Goal: Task Accomplishment & Management: Use online tool/utility

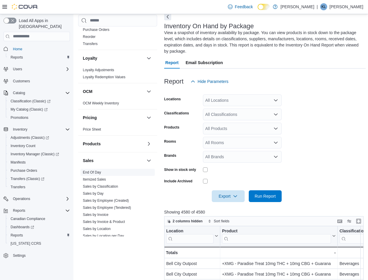
scroll to position [235, 0]
click at [110, 185] on link "Sales by Classification" at bounding box center [100, 186] width 35 height 4
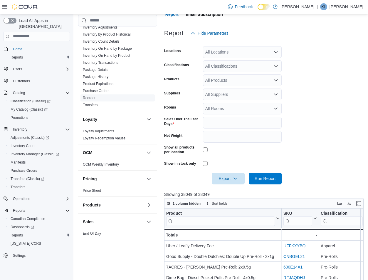
scroll to position [173, 0]
click at [94, 97] on link "Reorder" at bounding box center [89, 98] width 13 height 4
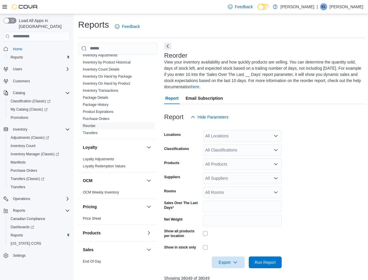
scroll to position [88, 0]
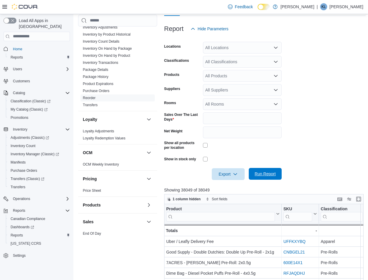
click at [272, 175] on span "Run Report" at bounding box center [265, 174] width 21 height 6
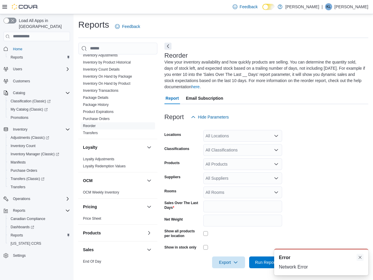
click at [361, 255] on button "Dismiss toast" at bounding box center [359, 257] width 7 height 7
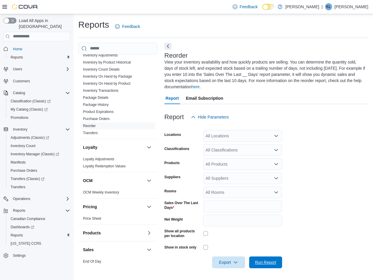
drag, startPoint x: 270, startPoint y: 262, endPoint x: 314, endPoint y: 219, distance: 61.7
click at [270, 262] on span "Run Report" at bounding box center [265, 262] width 21 height 6
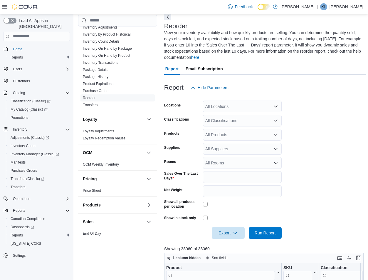
scroll to position [147, 0]
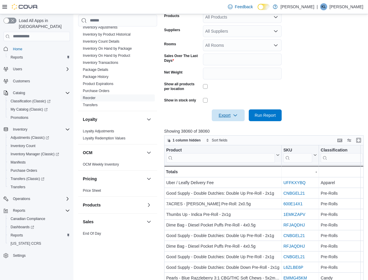
click at [223, 117] on span "Export" at bounding box center [228, 115] width 26 height 12
click at [230, 126] on span "Export to Excel" at bounding box center [229, 127] width 26 height 5
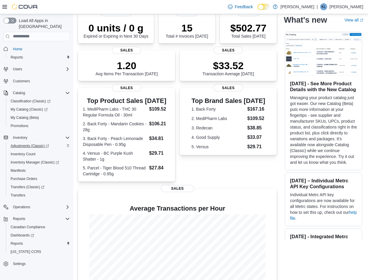
scroll to position [81, 0]
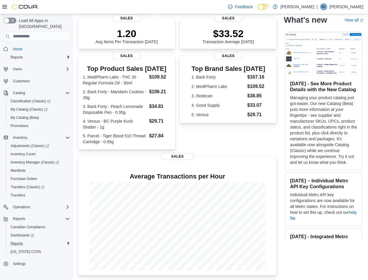
click at [41, 240] on div "Reports" at bounding box center [39, 243] width 62 height 7
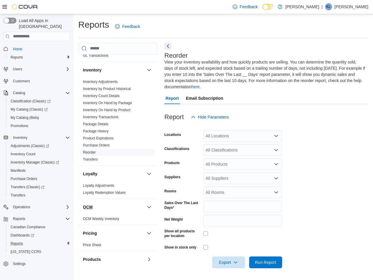
scroll to position [264, 0]
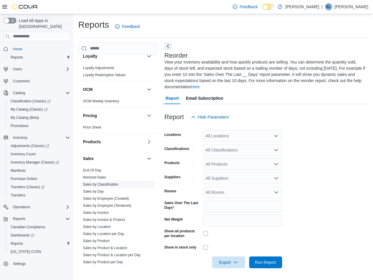
click at [109, 184] on link "Sales by Classification" at bounding box center [100, 184] width 35 height 4
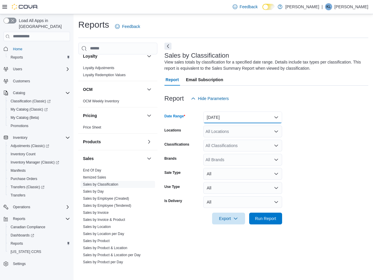
click at [250, 114] on button "[DATE]" at bounding box center [242, 117] width 79 height 12
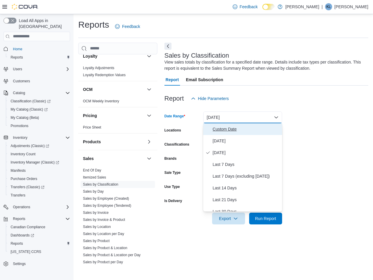
click at [236, 130] on span "Custom Date" at bounding box center [245, 128] width 67 height 7
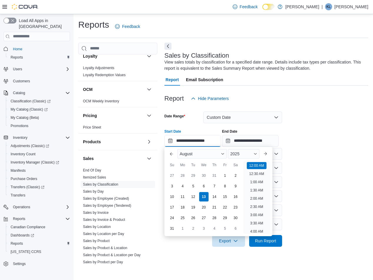
click at [215, 139] on input "**********" at bounding box center [192, 141] width 56 height 12
click at [206, 185] on div "6" at bounding box center [203, 186] width 10 height 10
type input "**********"
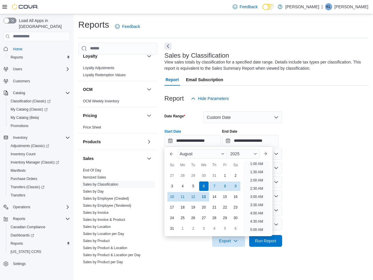
scroll to position [1, 0]
click at [315, 145] on div "**********" at bounding box center [266, 135] width 204 height 22
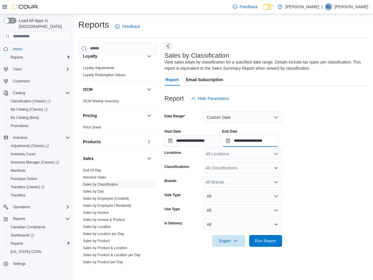
click at [278, 142] on input "**********" at bounding box center [250, 141] width 56 height 12
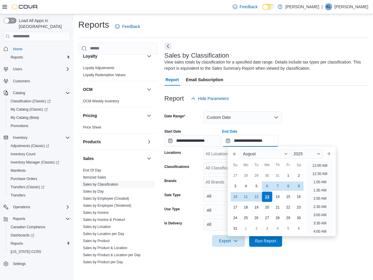
scroll to position [323, 0]
click at [257, 197] on div "12" at bounding box center [256, 196] width 10 height 10
type input "**********"
click at [299, 123] on div at bounding box center [266, 123] width 204 height 1
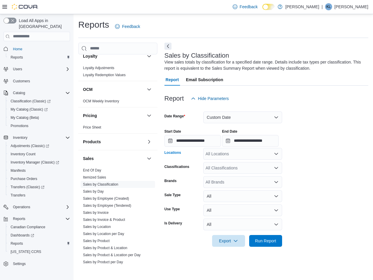
click at [254, 154] on div "All Locations" at bounding box center [242, 154] width 79 height 12
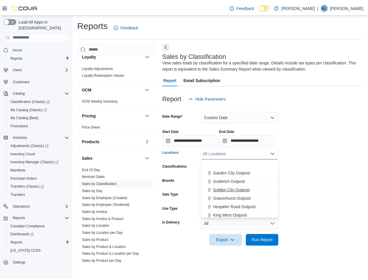
scroll to position [88, 0]
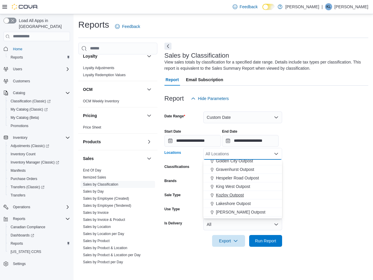
click at [238, 194] on span "Kozlov Outpost" at bounding box center [230, 195] width 28 height 6
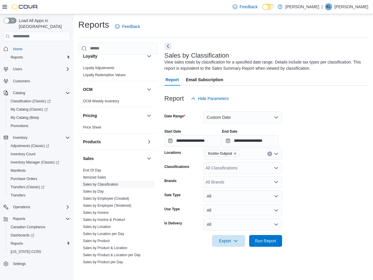
click at [313, 170] on form "**********" at bounding box center [266, 175] width 204 height 142
click at [275, 238] on span "Run Report" at bounding box center [265, 240] width 21 height 6
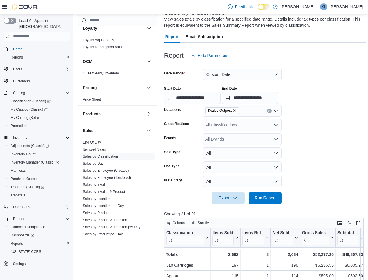
scroll to position [88, 0]
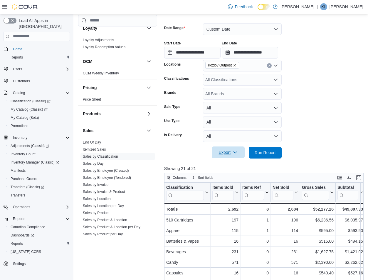
click at [212, 153] on button "Export" at bounding box center [228, 152] width 33 height 12
click at [217, 153] on span "Export" at bounding box center [228, 152] width 26 height 12
click at [227, 152] on span "Export" at bounding box center [228, 152] width 26 height 12
click at [229, 164] on span "Export to Excel" at bounding box center [229, 164] width 26 height 5
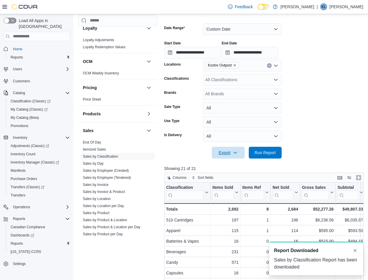
scroll to position [0, 0]
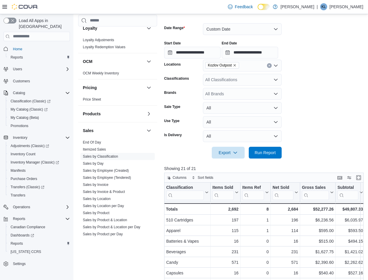
click at [318, 135] on form "**********" at bounding box center [265, 87] width 202 height 142
click at [236, 64] on icon "Remove Kozlov Outpost from selection in this group" at bounding box center [235, 65] width 4 height 4
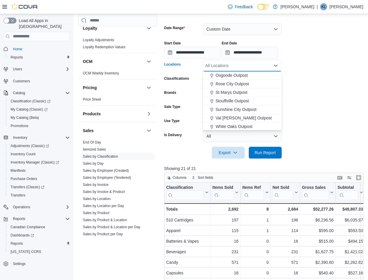
scroll to position [154, 0]
click at [234, 108] on span "Sunshine City Outpost" at bounding box center [236, 109] width 41 height 6
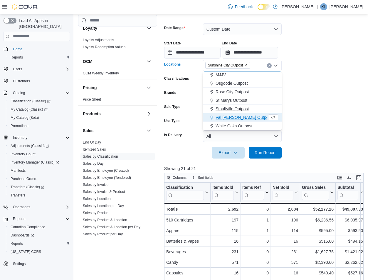
scroll to position [146, 0]
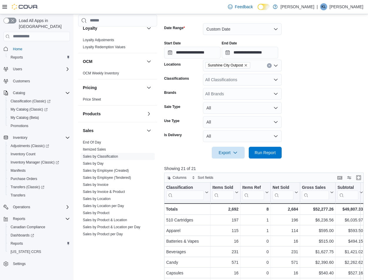
click at [318, 103] on form "**********" at bounding box center [265, 87] width 202 height 142
click at [274, 152] on span "Run Report" at bounding box center [265, 152] width 21 height 6
click at [230, 152] on span "Export" at bounding box center [228, 152] width 26 height 12
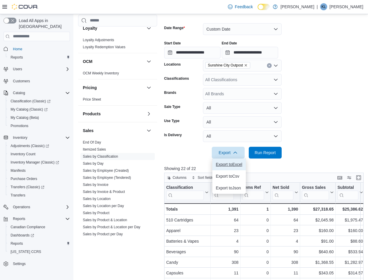
click at [230, 164] on span "Export to Excel" at bounding box center [229, 164] width 26 height 5
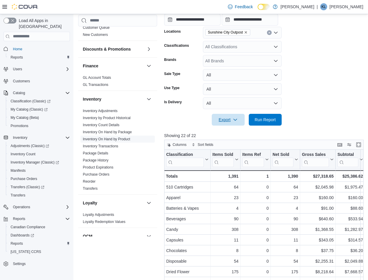
scroll to position [85, 0]
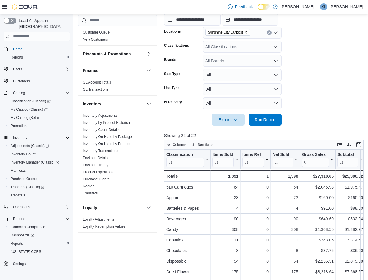
click at [124, 135] on link "Inventory On Hand by Package" at bounding box center [107, 137] width 49 height 4
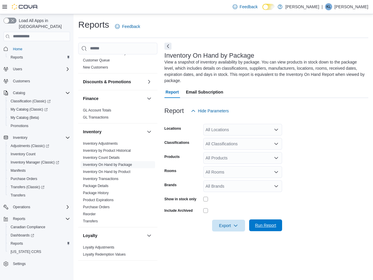
click at [265, 222] on span "Run Report" at bounding box center [265, 225] width 26 height 12
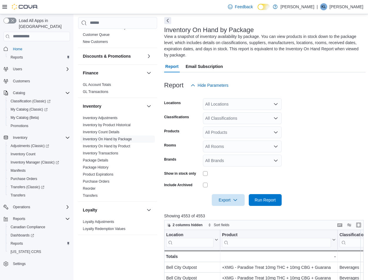
scroll to position [59, 0]
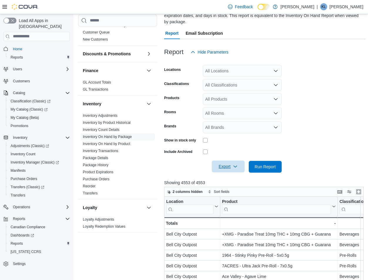
click at [233, 164] on span "Export" at bounding box center [228, 166] width 26 height 12
click at [228, 175] on button "Export to Excel" at bounding box center [228, 178] width 33 height 12
